Goal: Task Accomplishment & Management: Manage account settings

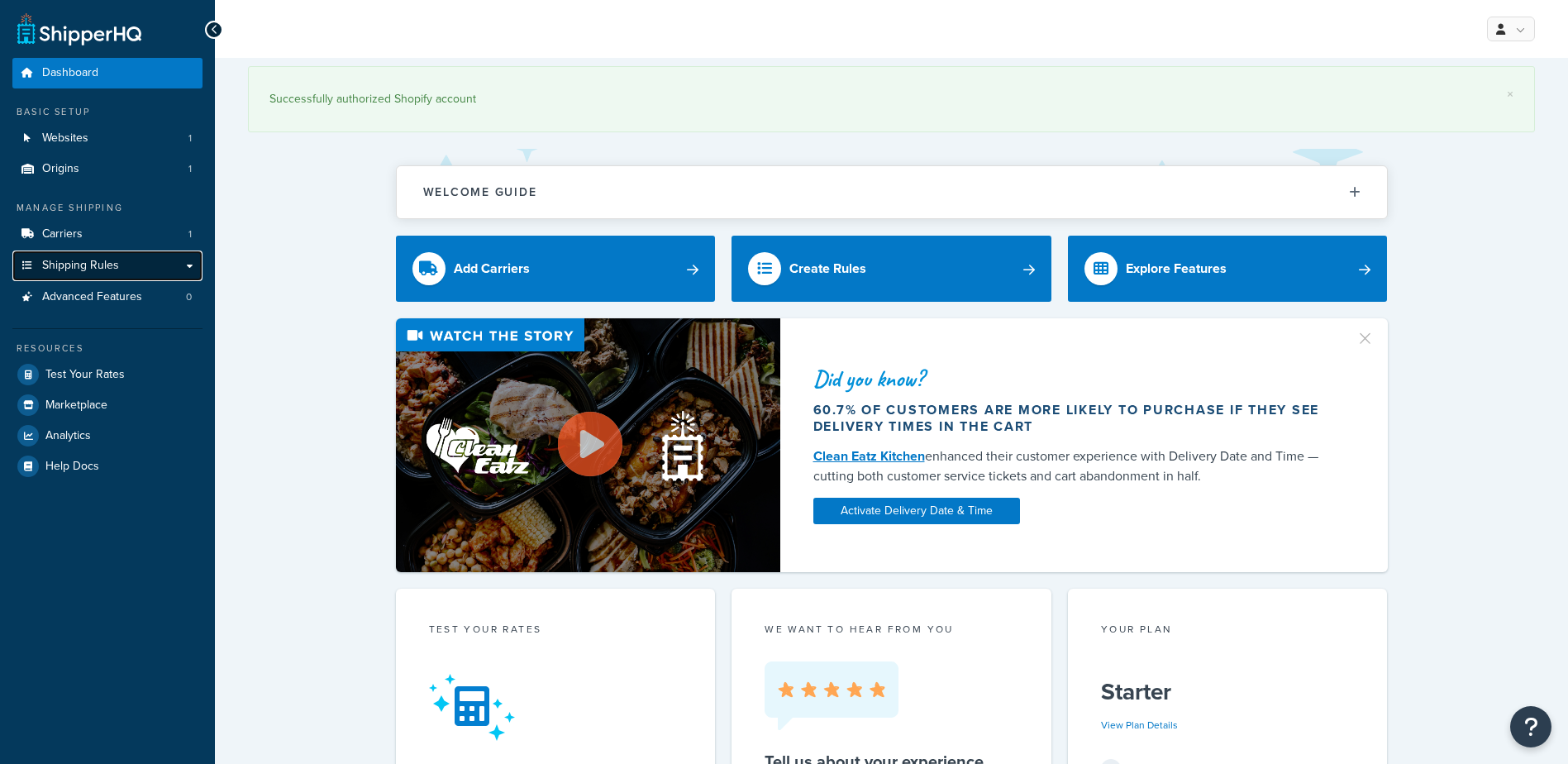
click at [86, 258] on span "Shipping Rules" at bounding box center [81, 266] width 77 height 15
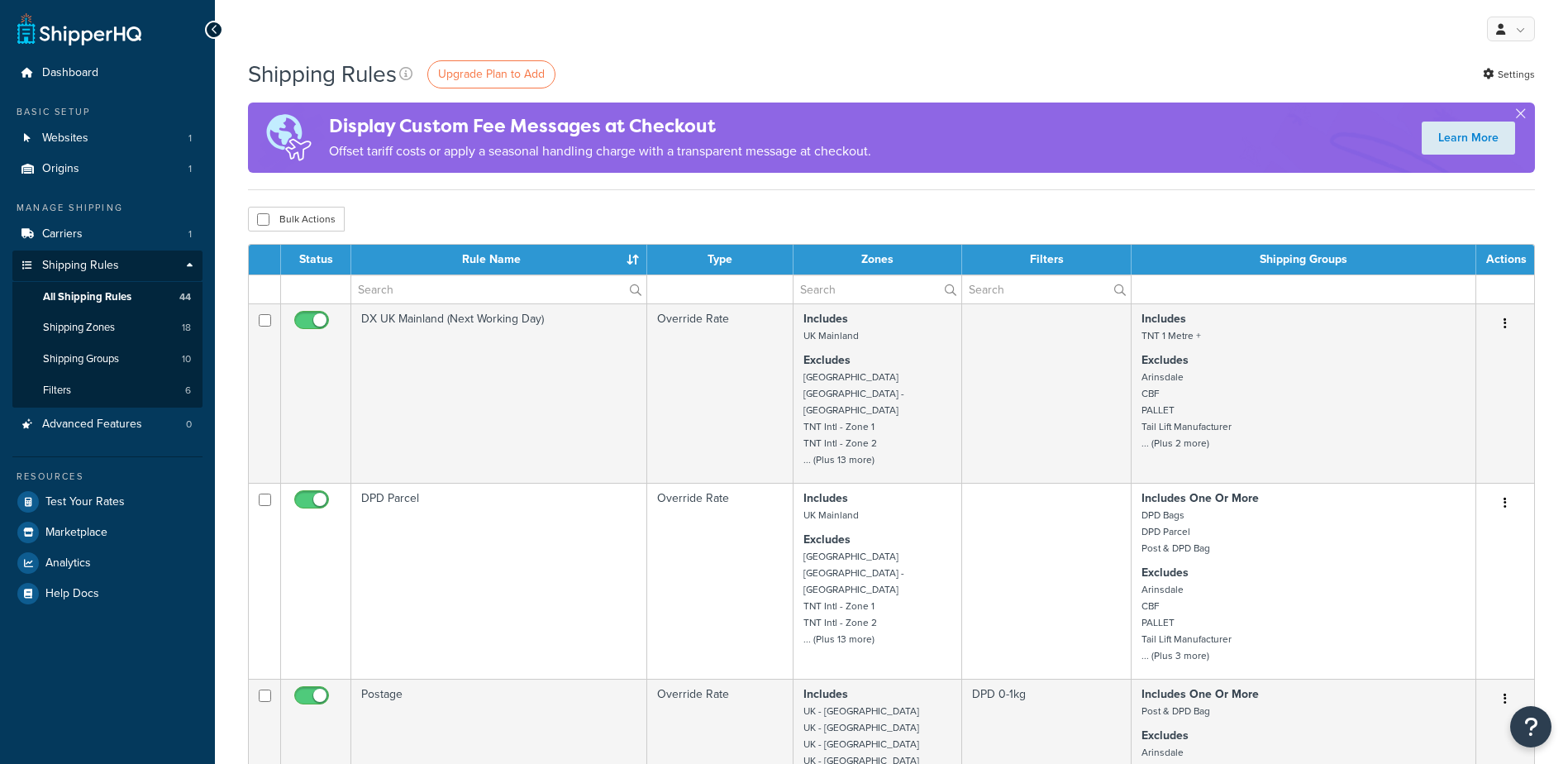
click at [414, 275] on th "Rule Name" at bounding box center [499, 259] width 295 height 30
click at [421, 285] on input "text" at bounding box center [499, 289] width 295 height 28
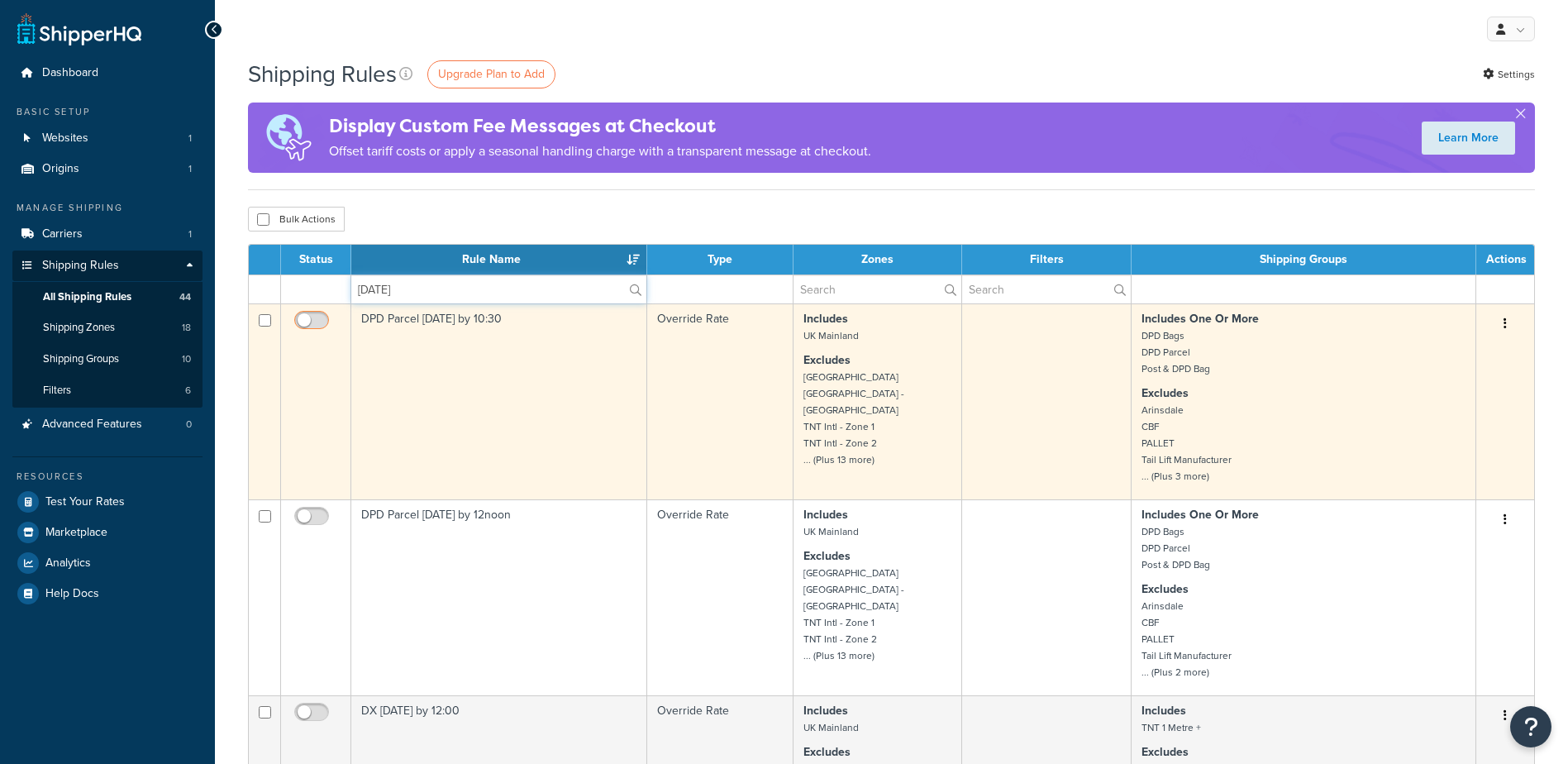
type input "saturday"
click at [312, 314] on input "checkbox" at bounding box center [314, 324] width 45 height 21
checkbox input "true"
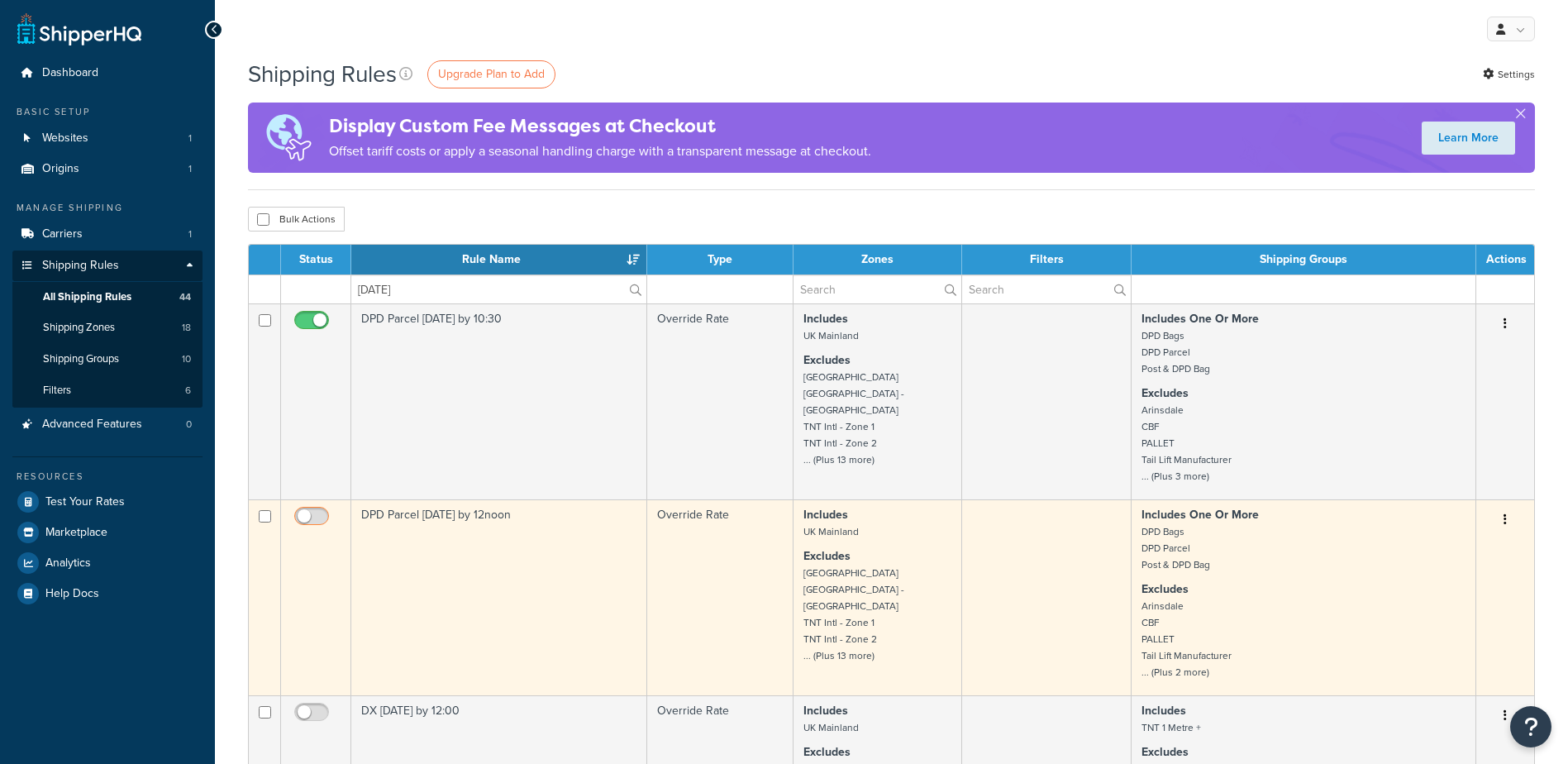
click at [323, 515] on input "checkbox" at bounding box center [314, 520] width 45 height 21
checkbox input "true"
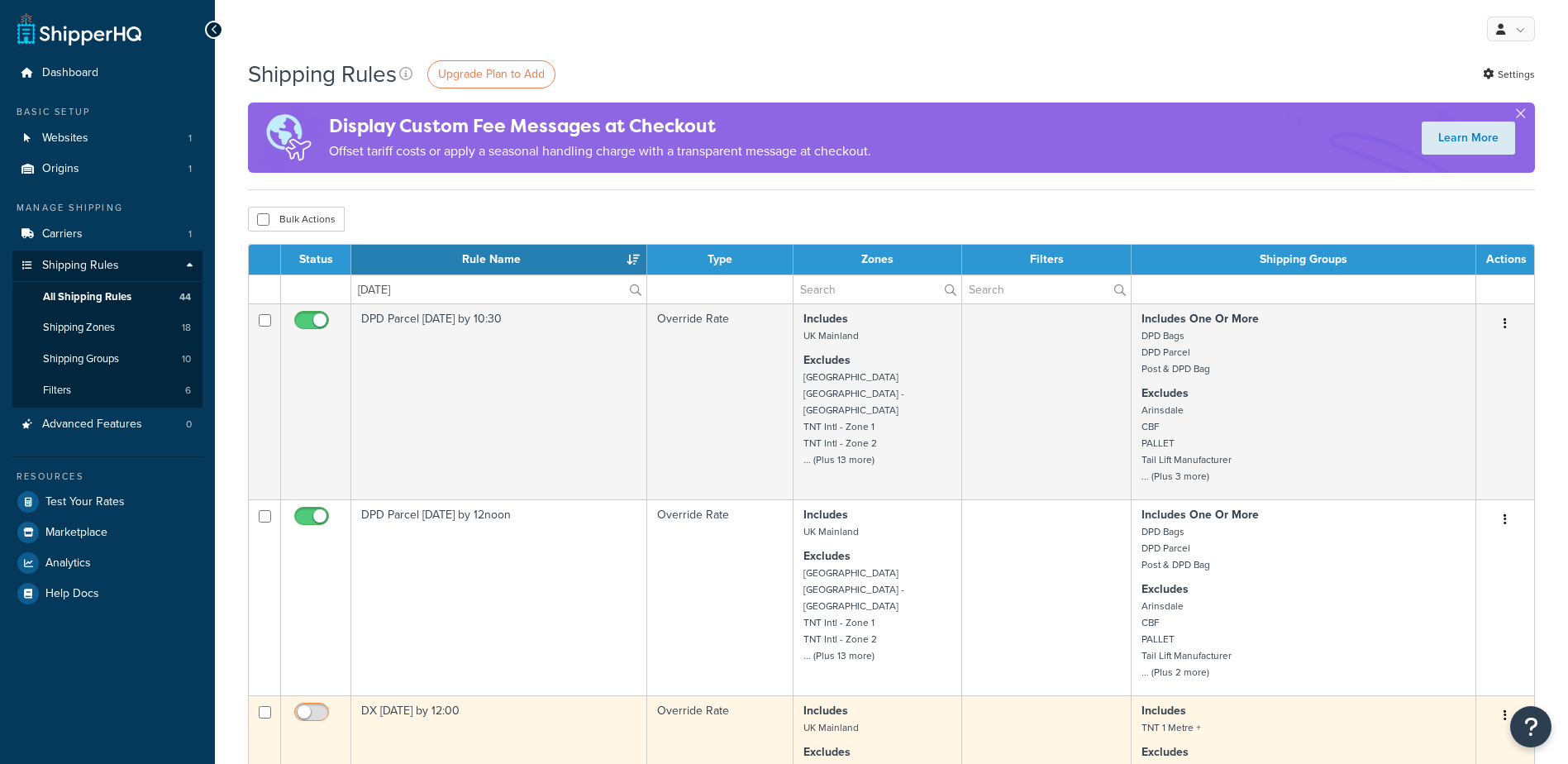
click at [321, 711] on input "checkbox" at bounding box center [314, 716] width 45 height 21
checkbox input "true"
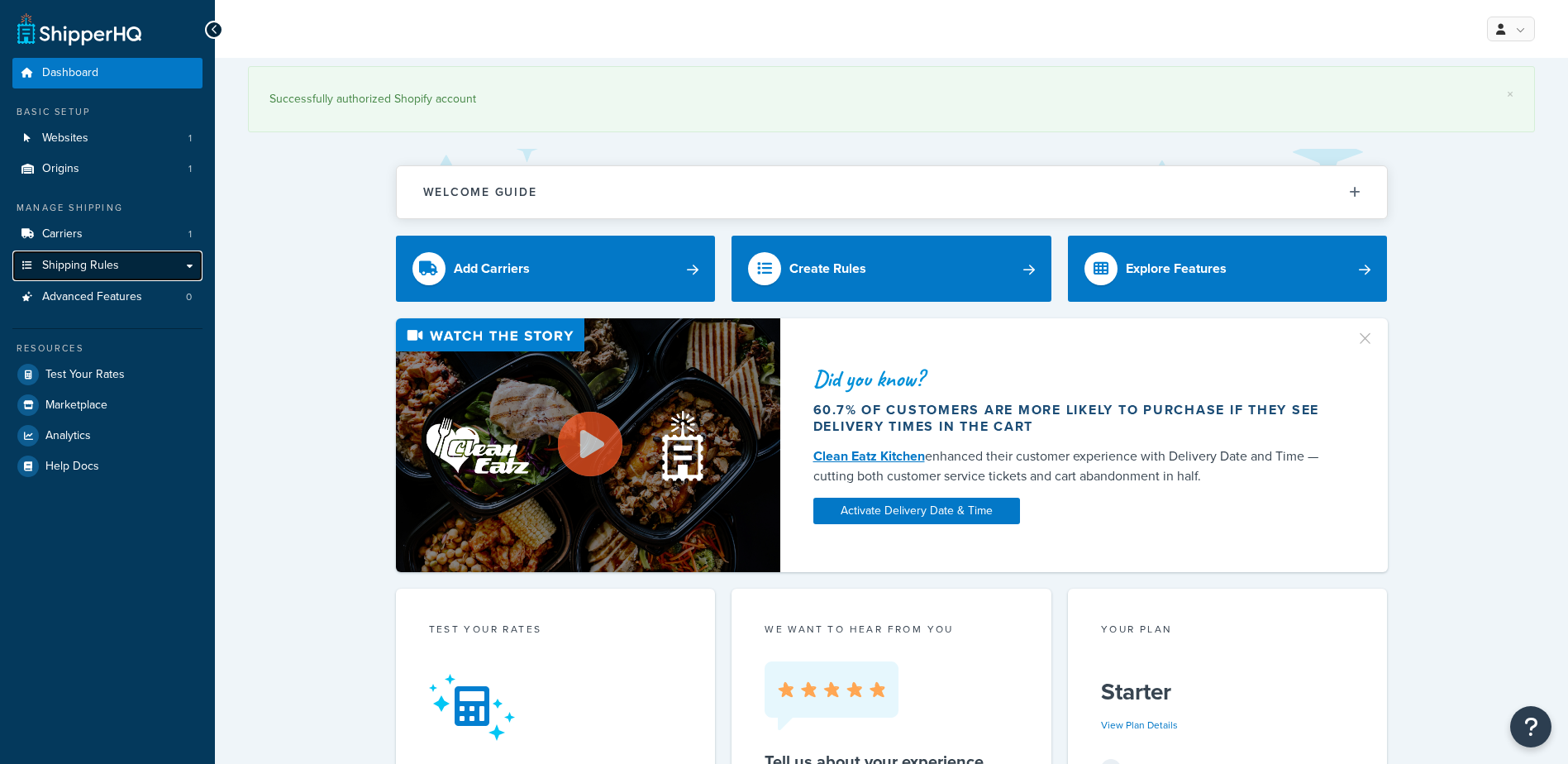
click at [115, 256] on link "Shipping Rules" at bounding box center [108, 266] width 190 height 31
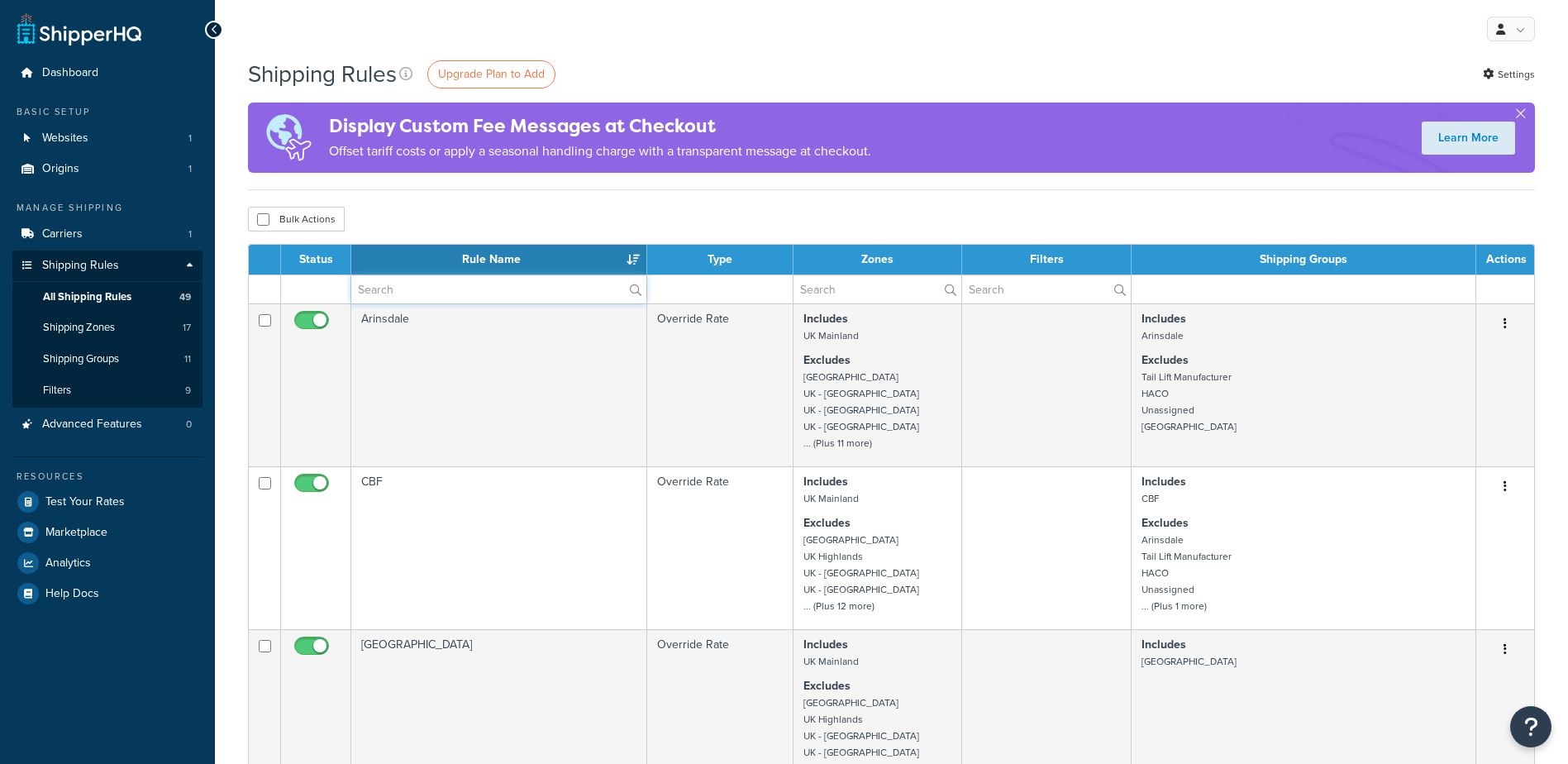
click at [451, 292] on input "text" at bounding box center [499, 289] width 295 height 28
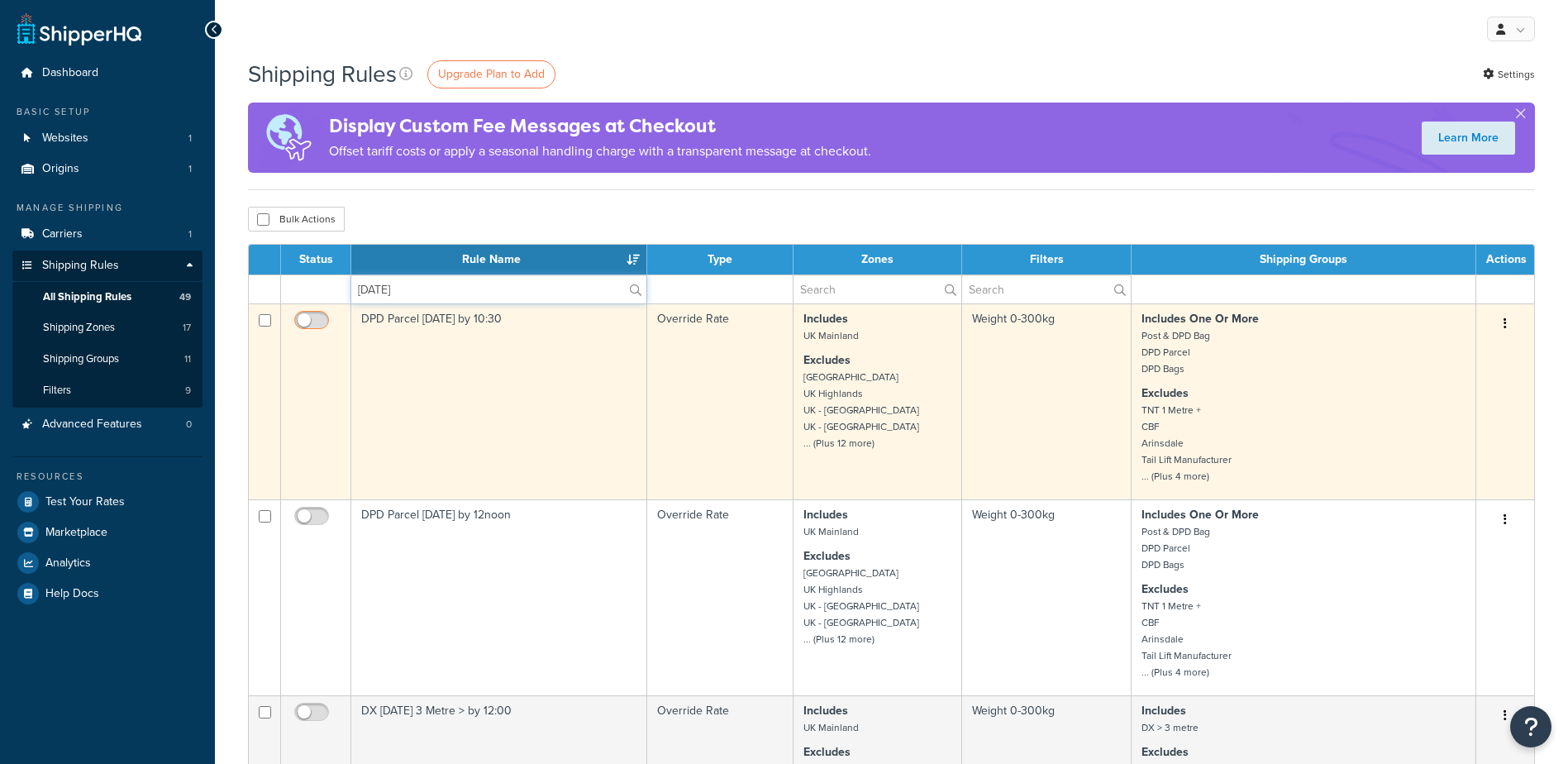
type input "saturday"
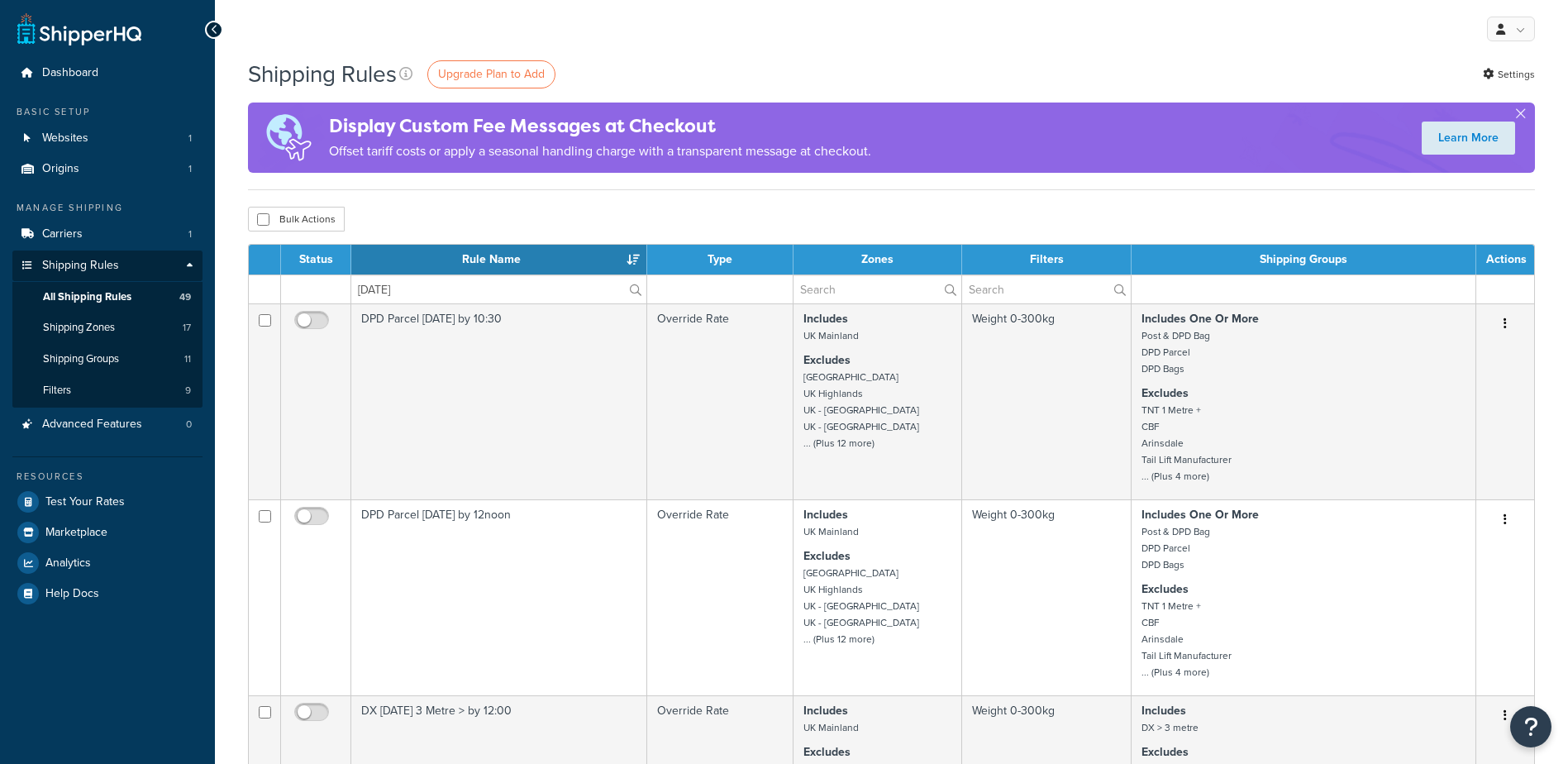
click at [303, 315] on input "checkbox" at bounding box center [314, 324] width 45 height 21
checkbox input "true"
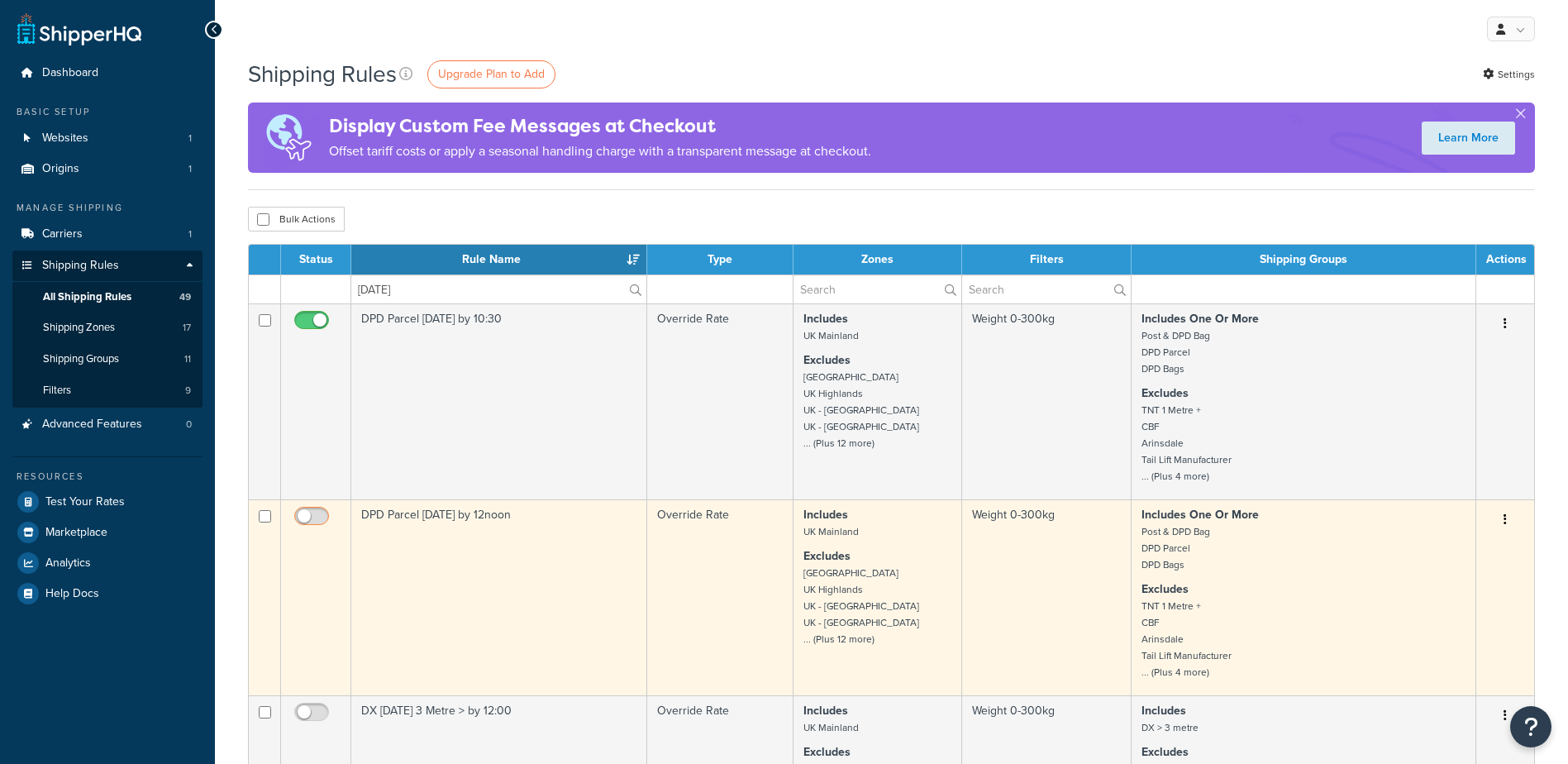
click at [316, 521] on input "checkbox" at bounding box center [314, 520] width 45 height 21
checkbox input "true"
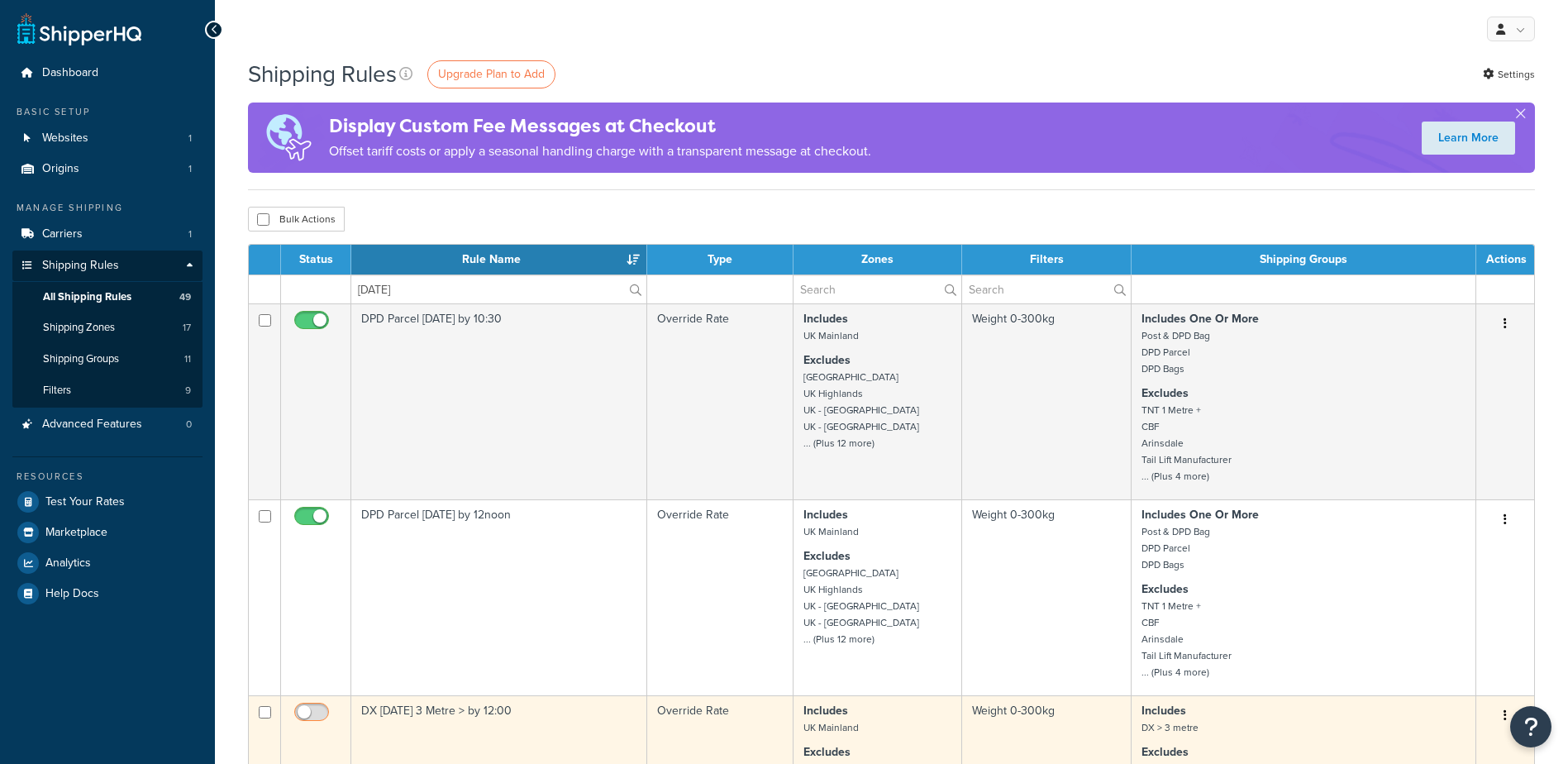
click at [314, 711] on input "checkbox" at bounding box center [314, 716] width 45 height 21
checkbox input "true"
